Goal: Navigation & Orientation: Find specific page/section

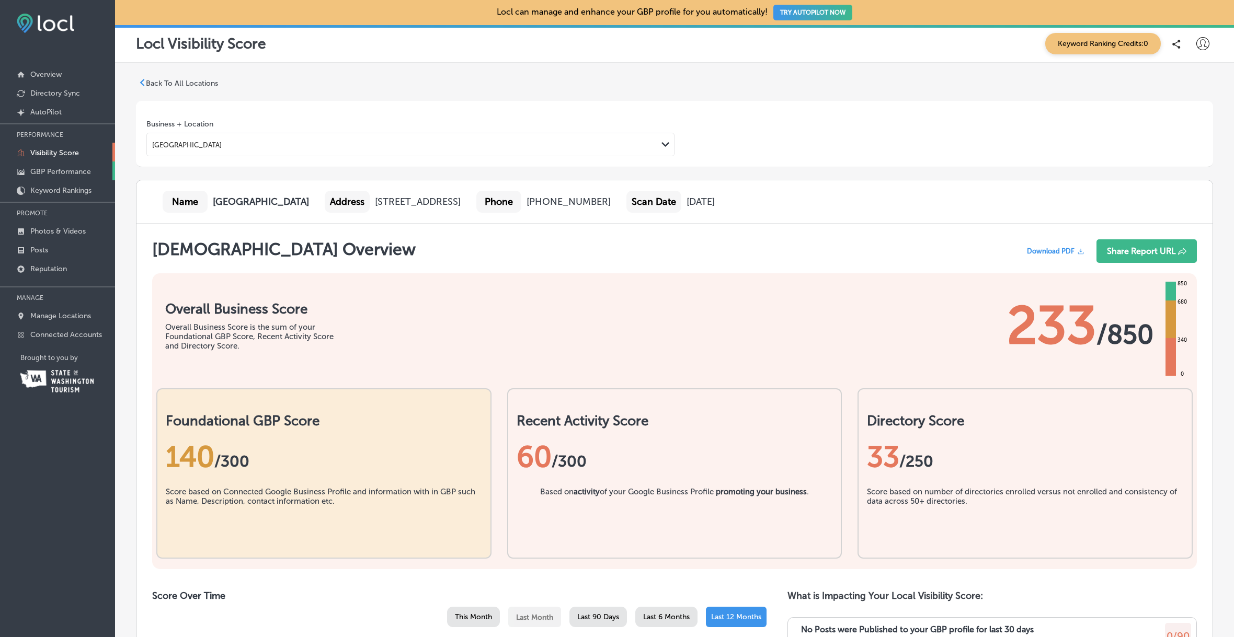
click at [75, 173] on p "GBP Performance" at bounding box center [60, 171] width 61 height 9
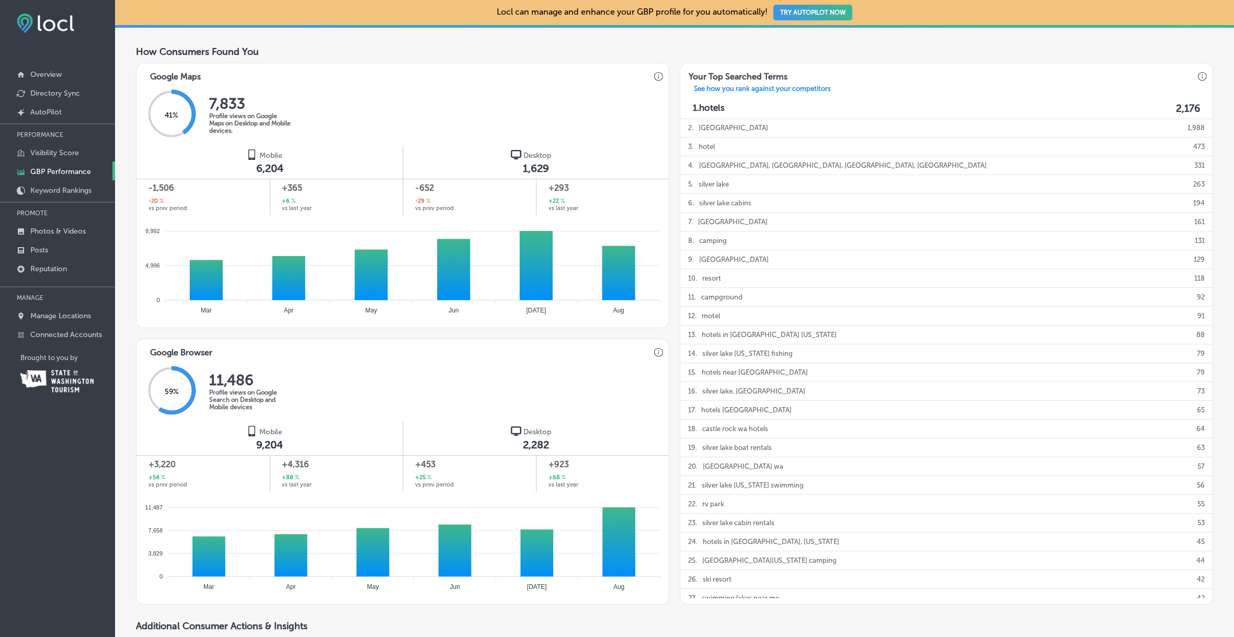
scroll to position [462, 0]
click at [74, 191] on p "Keyword Rankings" at bounding box center [60, 190] width 61 height 9
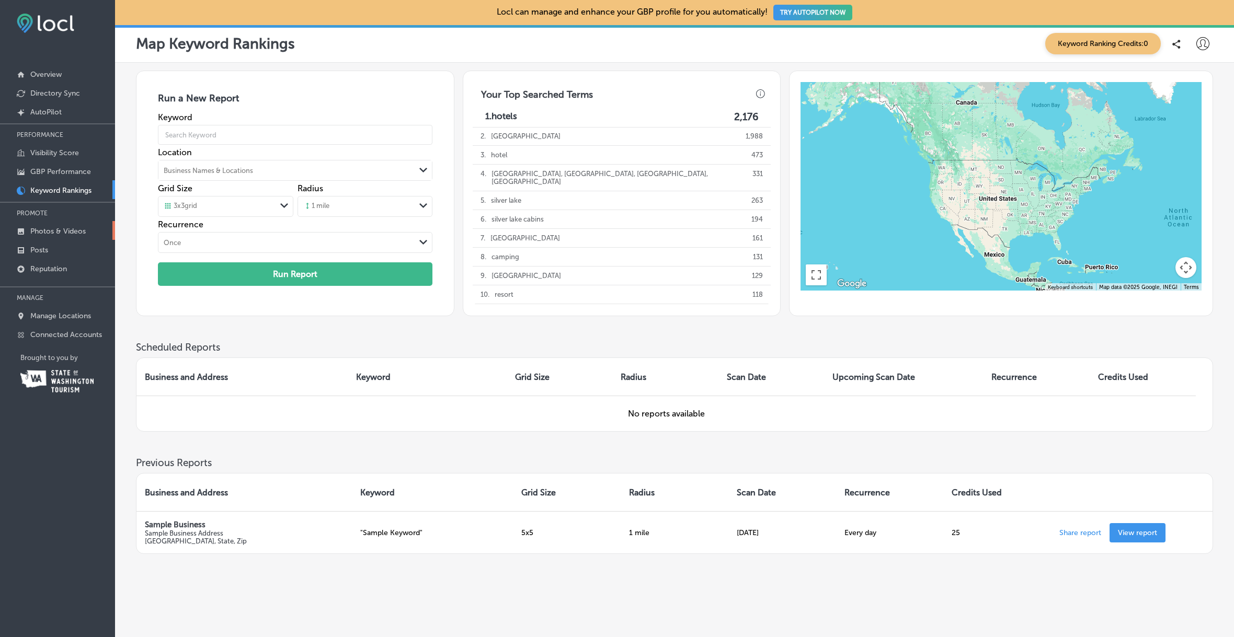
click at [73, 231] on p "Photos & Videos" at bounding box center [57, 231] width 55 height 9
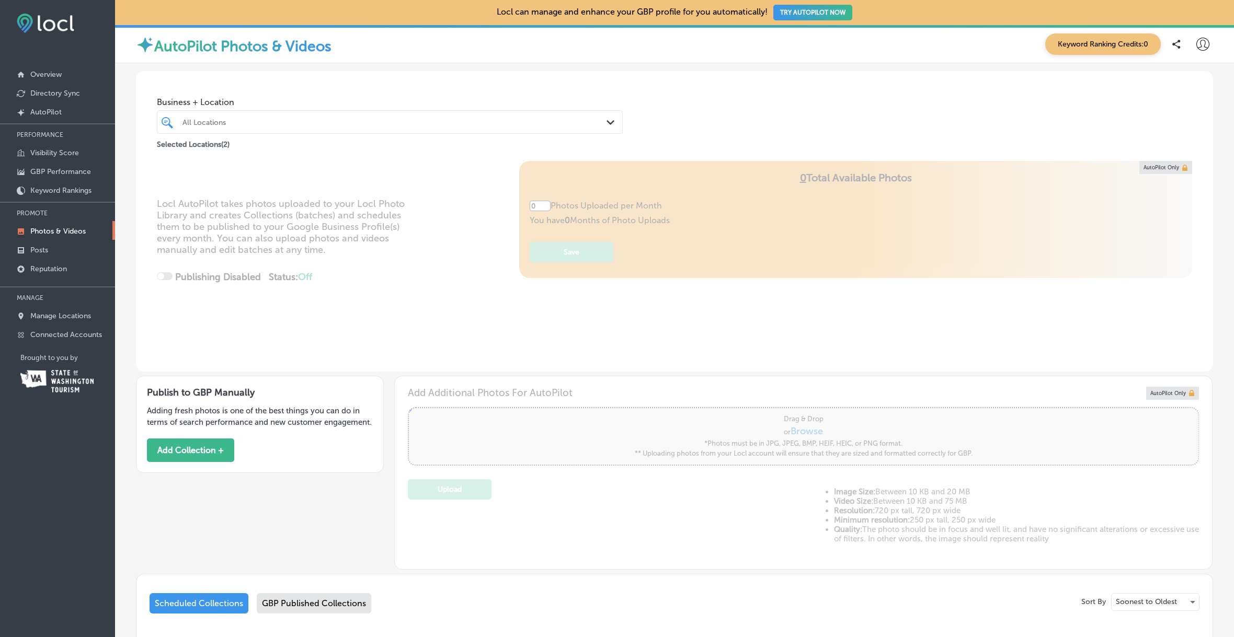
type input "5"
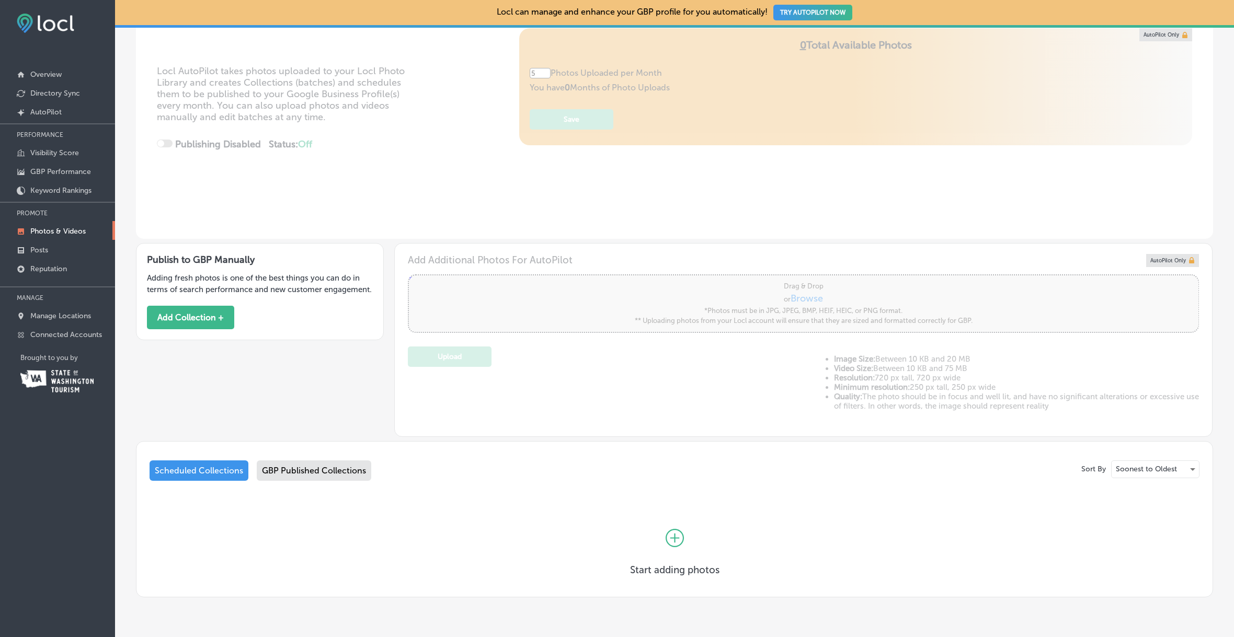
scroll to position [164, 0]
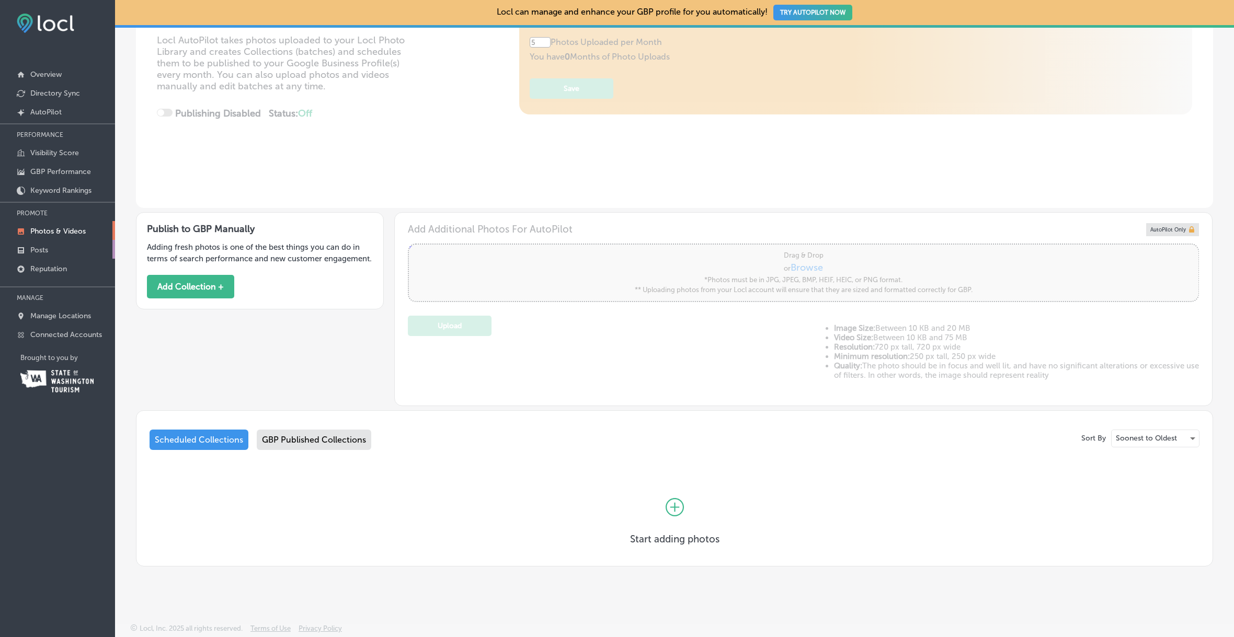
click at [37, 250] on p "Posts" at bounding box center [39, 250] width 18 height 9
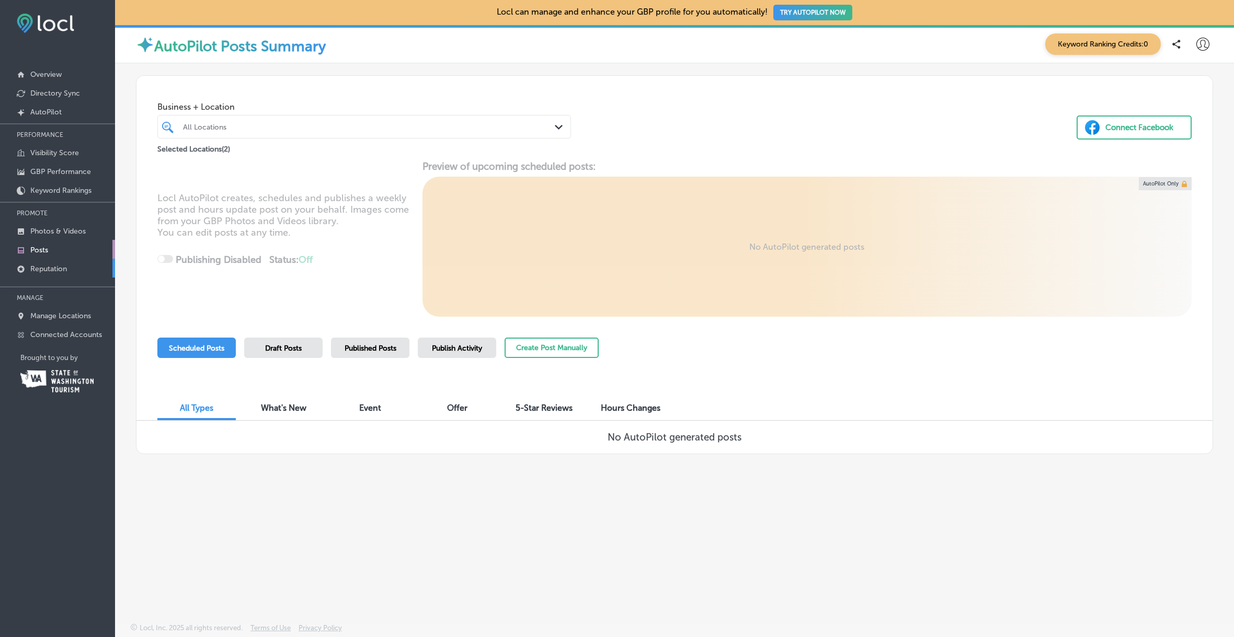
click at [42, 268] on p "Reputation" at bounding box center [48, 269] width 37 height 9
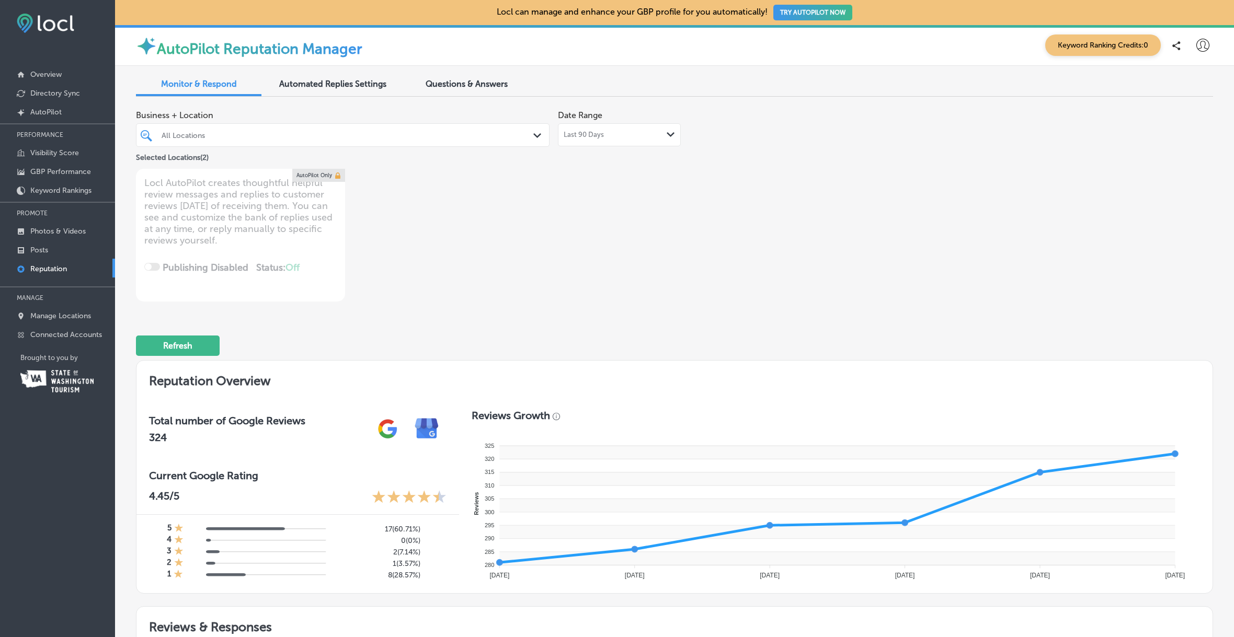
click at [528, 134] on div "All Locations Path Created with Sketch." at bounding box center [342, 135] width 413 height 16
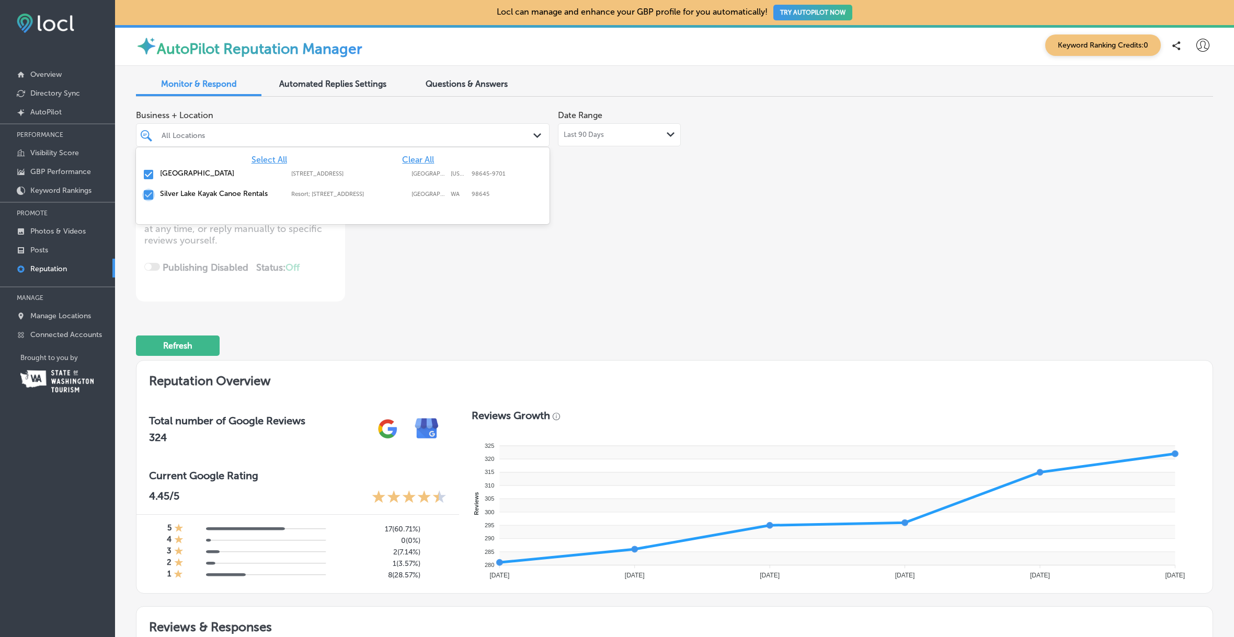
click at [150, 196] on input "checkbox" at bounding box center [148, 195] width 13 height 13
click at [570, 291] on div "Business + Location option Resort; 3201 Spirit Lake Highway, deselected. option…" at bounding box center [459, 203] width 646 height 197
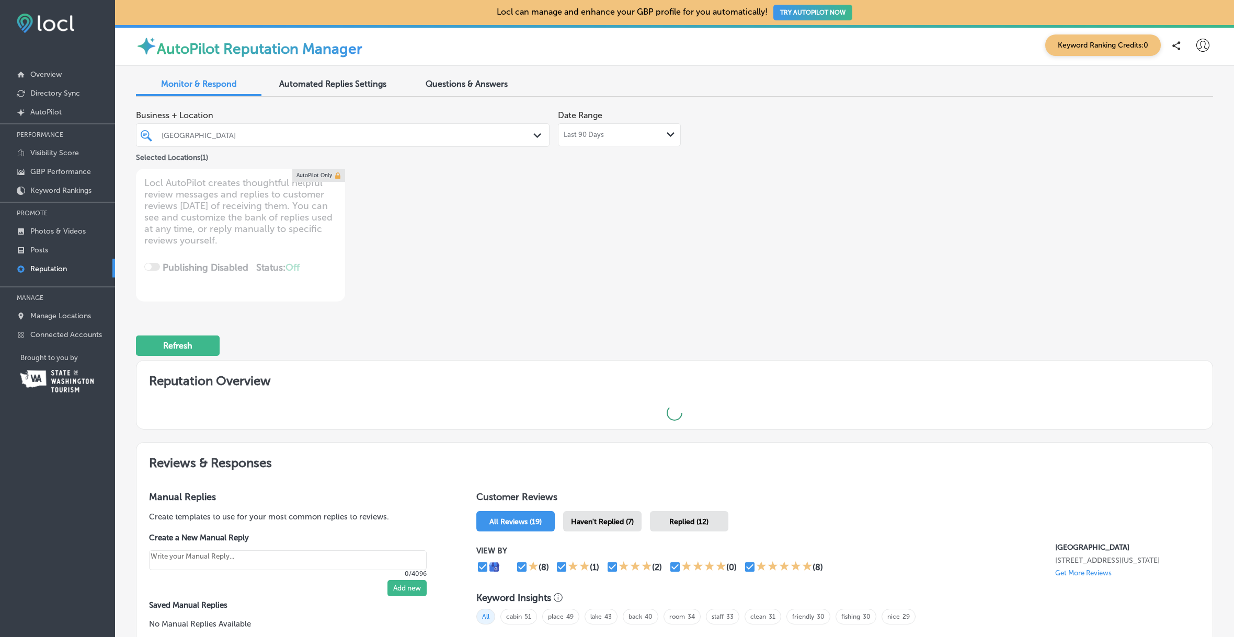
type textarea "x"
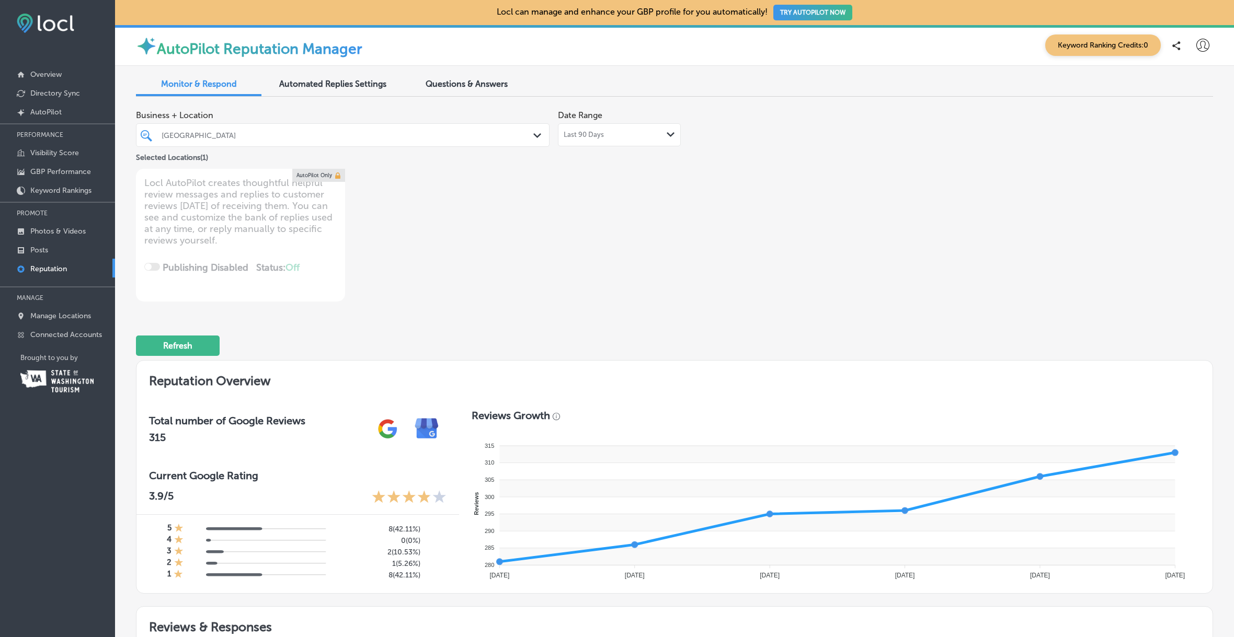
scroll to position [2, 0]
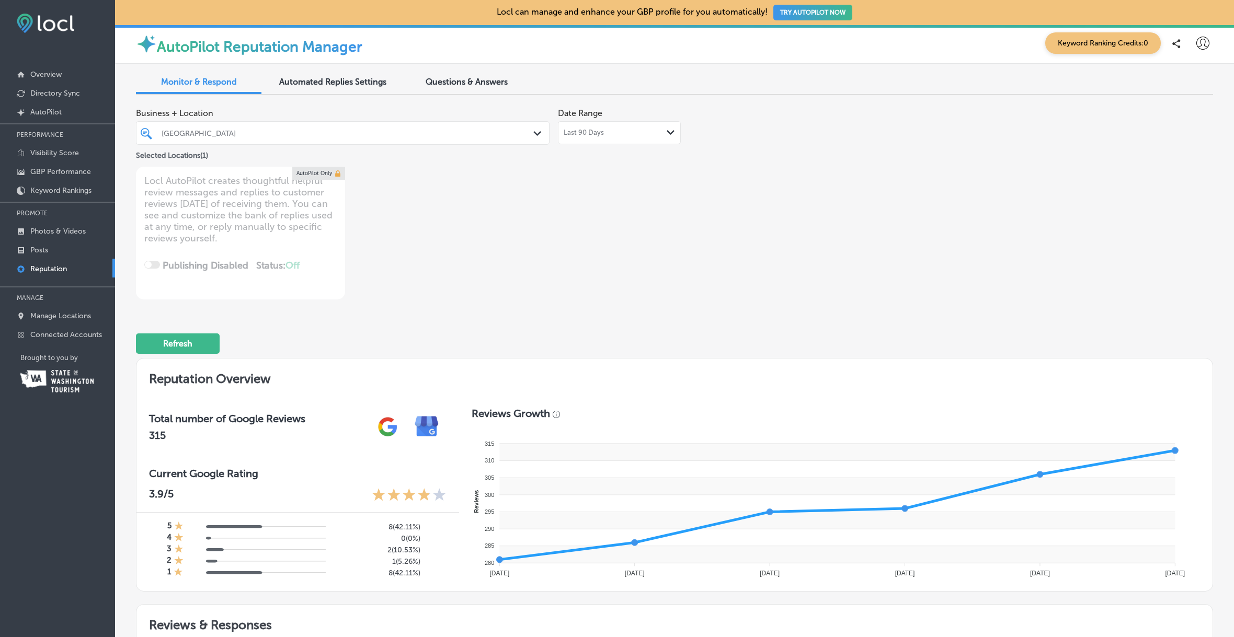
click at [668, 127] on div "Last 90 Days Path Created with Sketch." at bounding box center [619, 132] width 123 height 23
click at [753, 145] on div "Business + Location Silver Lake Resort Path Created with Sketch. Selected Locat…" at bounding box center [459, 132] width 646 height 59
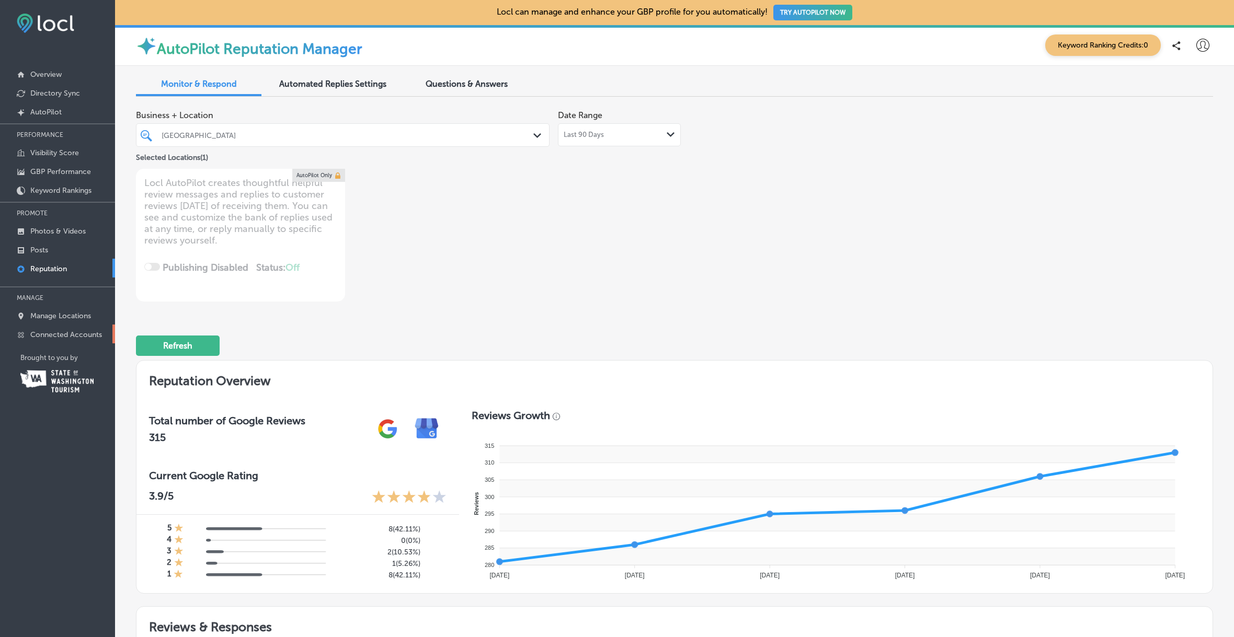
click at [78, 330] on p "Connected Accounts" at bounding box center [66, 334] width 72 height 9
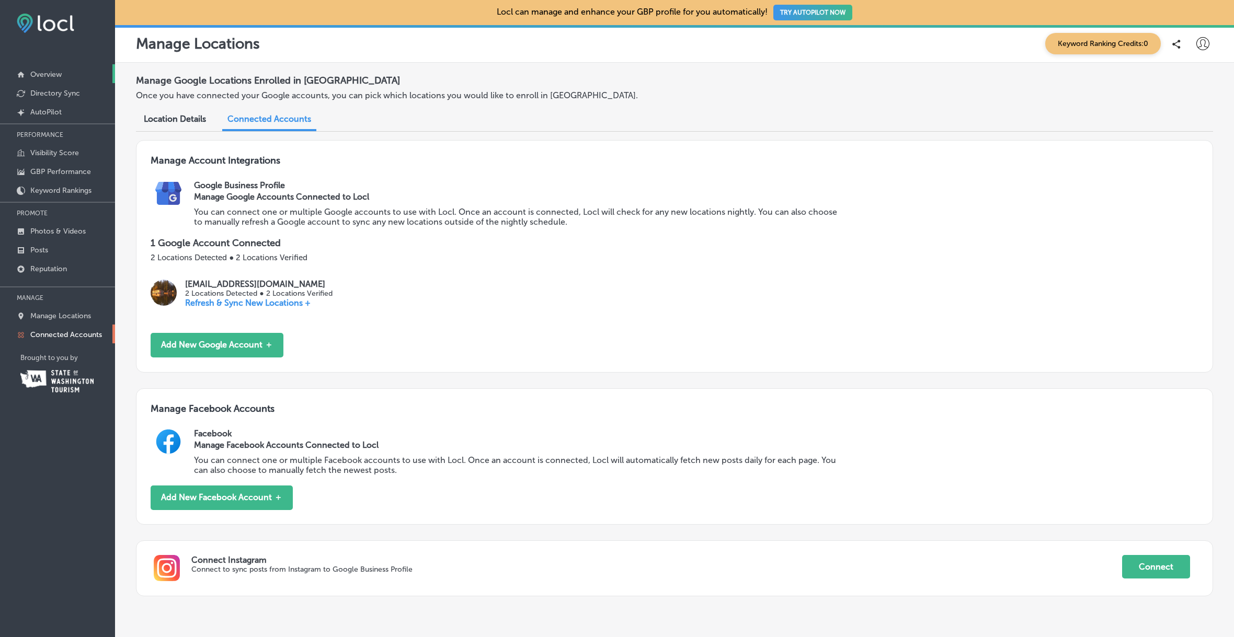
click at [45, 74] on p "Overview" at bounding box center [45, 74] width 31 height 9
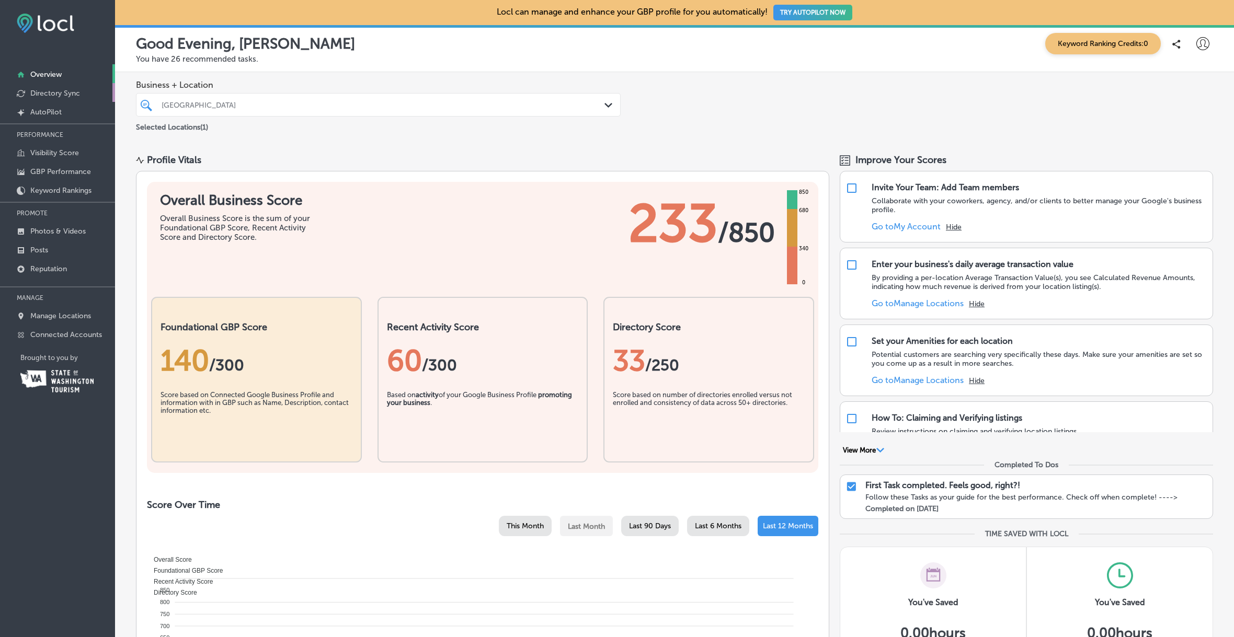
click at [73, 94] on p "Directory Sync" at bounding box center [55, 93] width 50 height 9
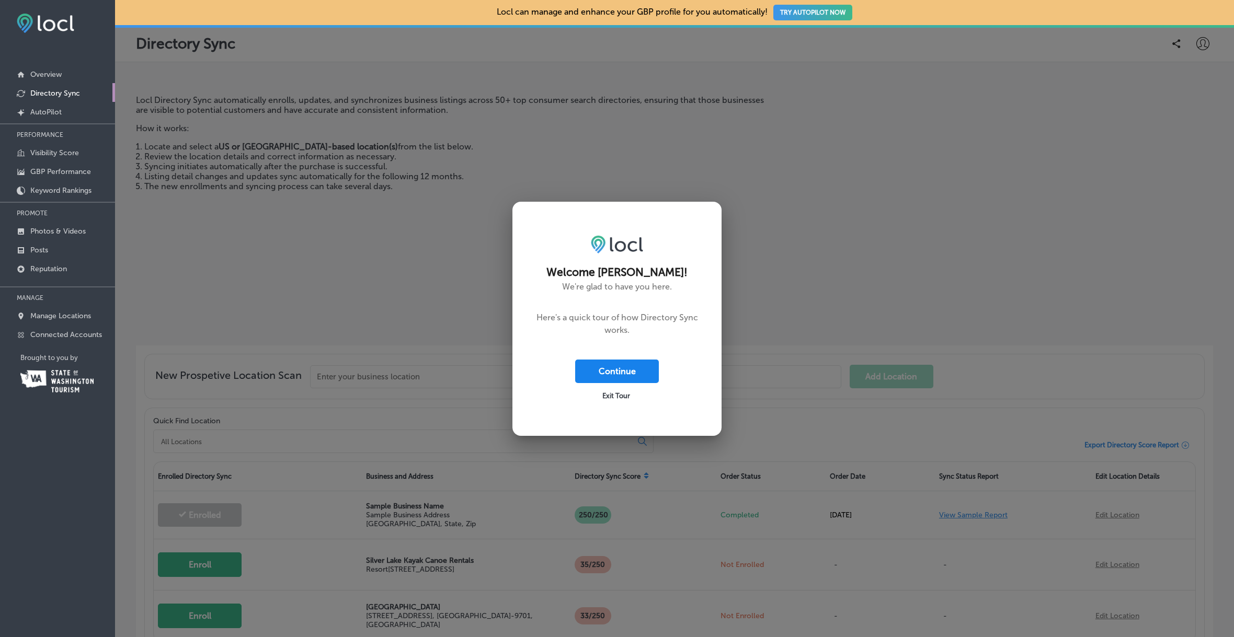
click at [613, 369] on button "Continue" at bounding box center [617, 372] width 84 height 24
